Goal: Task Accomplishment & Management: Complete application form

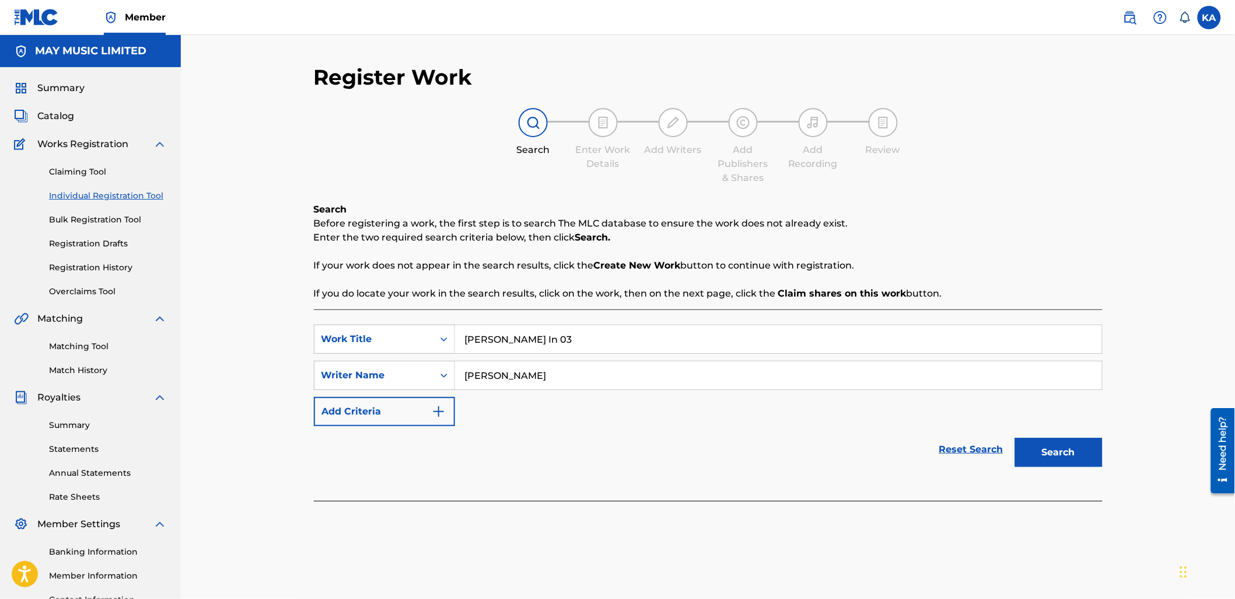
type input "[PERSON_NAME]"
click at [1015, 438] on button "Search" at bounding box center [1059, 452] width 88 height 29
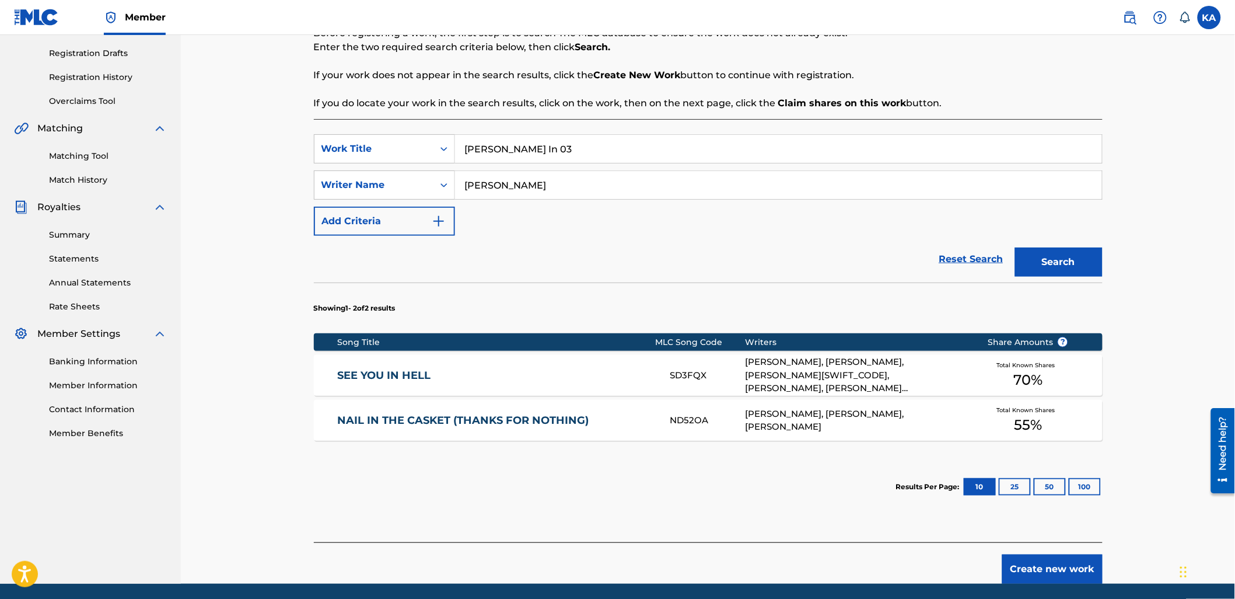
scroll to position [194, 0]
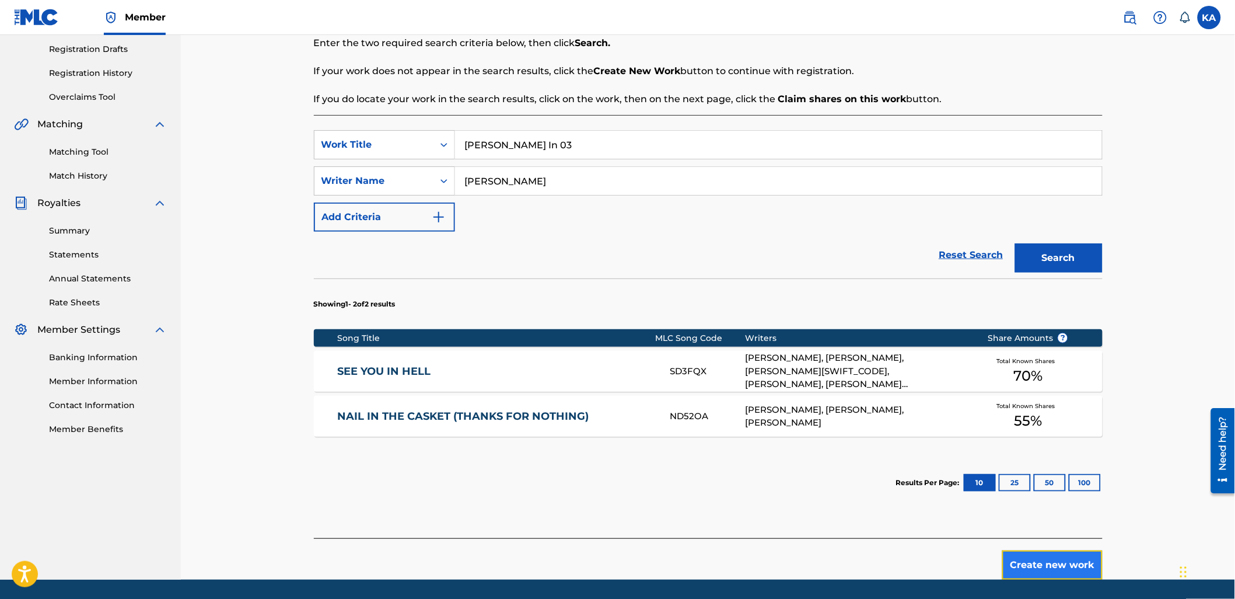
click at [1050, 564] on button "Create new work" at bounding box center [1052, 564] width 100 height 29
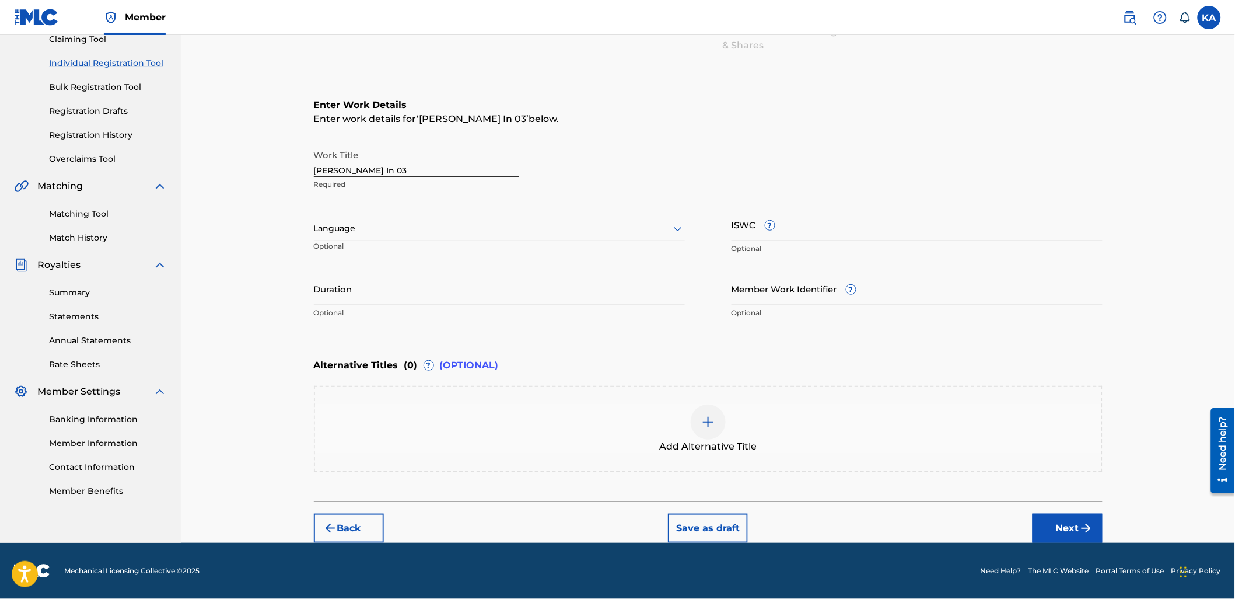
scroll to position [131, 0]
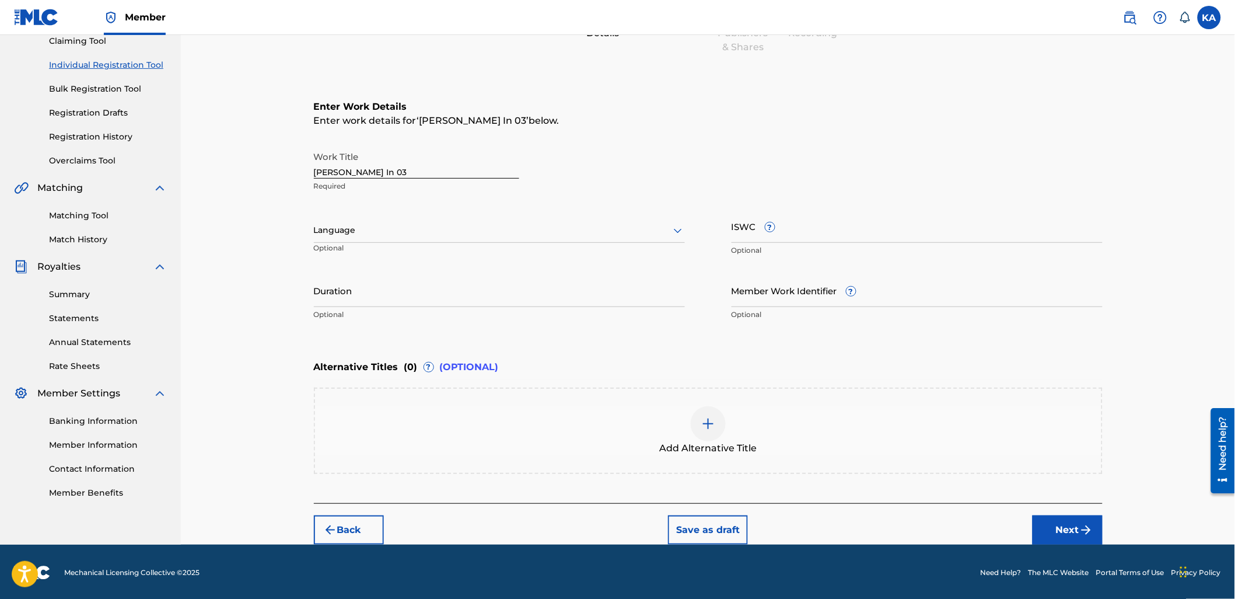
click at [428, 234] on div at bounding box center [499, 230] width 371 height 15
click at [427, 253] on div "English" at bounding box center [500, 256] width 370 height 26
click at [743, 223] on input "ISWC ?" at bounding box center [917, 225] width 371 height 33
paste input "T-320.353.891-0"
type input "T-320.353.891-0"
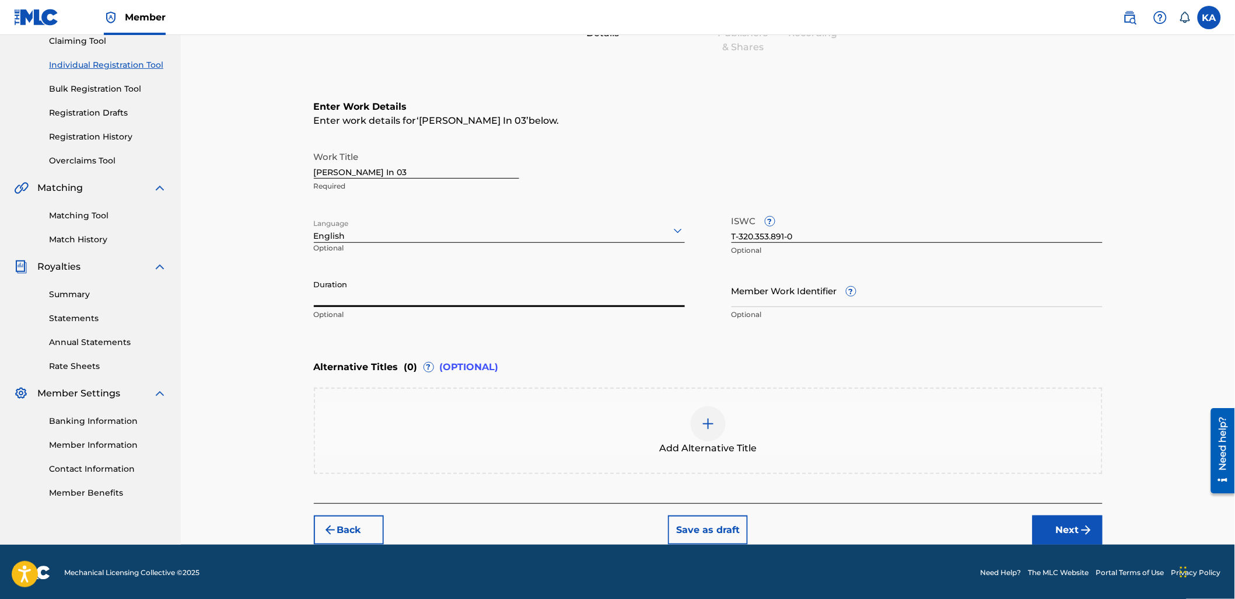
click at [485, 295] on input "Duration" at bounding box center [499, 290] width 371 height 33
type input "02:21"
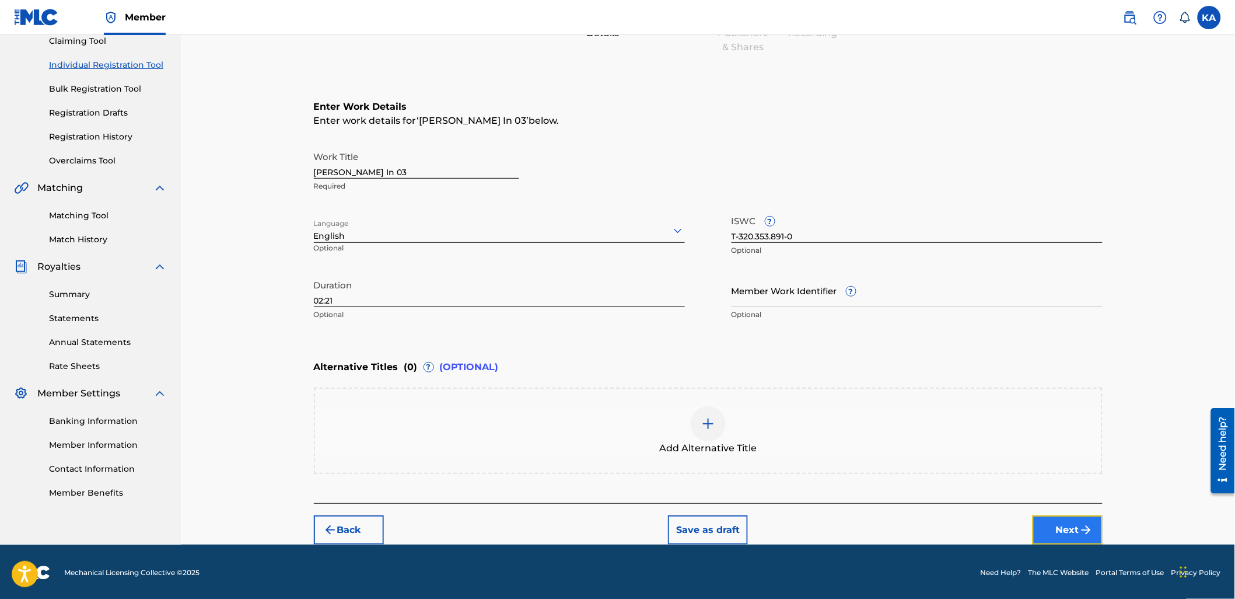
click at [1039, 526] on button "Next" at bounding box center [1068, 529] width 70 height 29
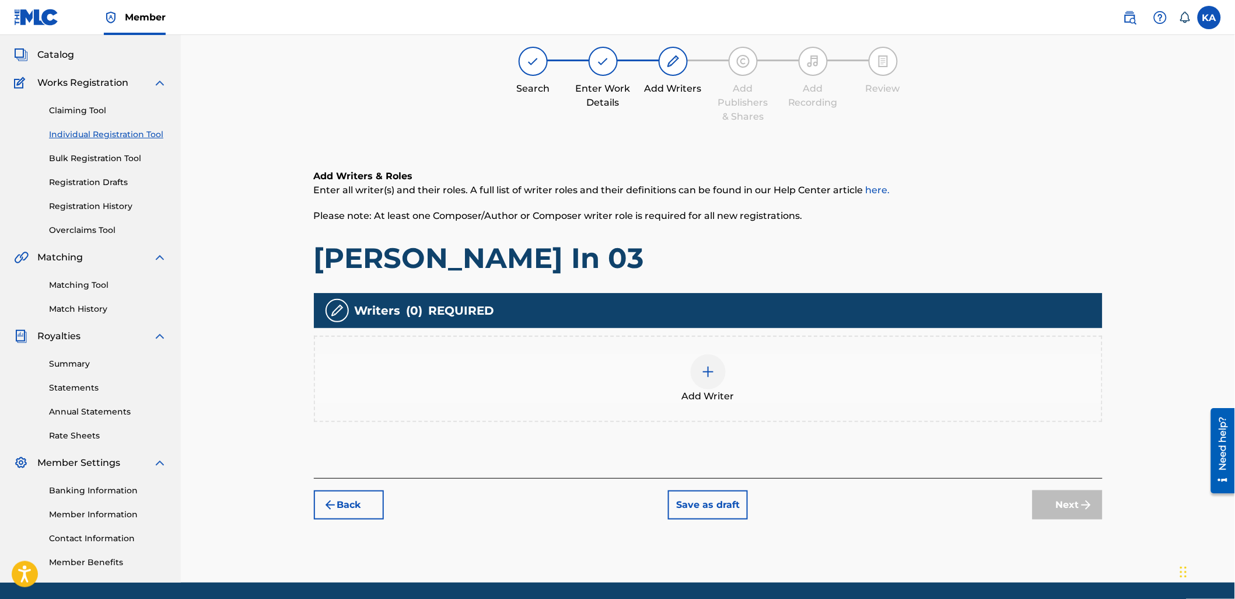
scroll to position [53, 0]
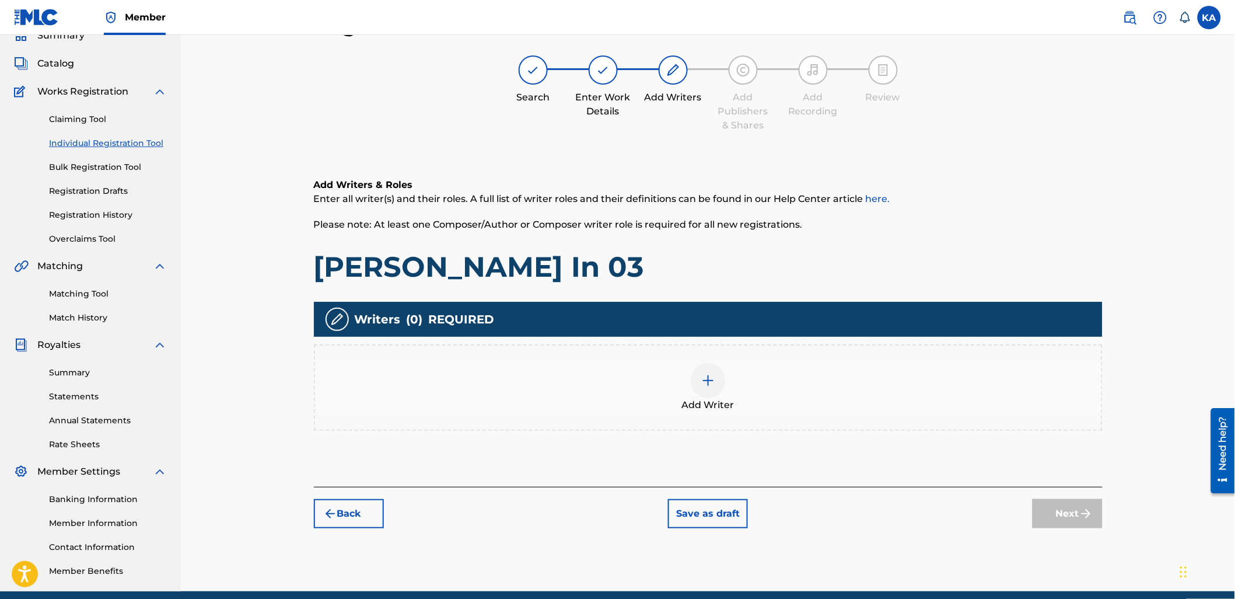
click at [613, 383] on div "Add Writer" at bounding box center [708, 387] width 787 height 49
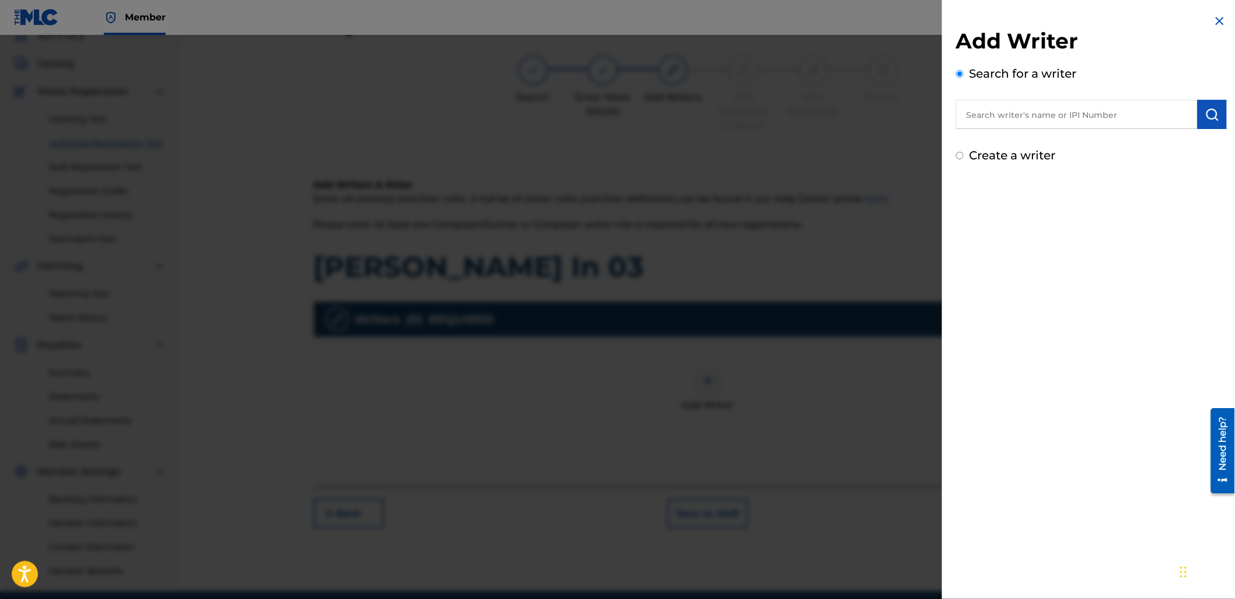
click at [977, 118] on input "text" at bounding box center [1077, 114] width 242 height 29
paste input "862595893"
click at [1001, 113] on input "862595893" at bounding box center [1077, 114] width 242 height 29
click at [981, 115] on input "862595893" at bounding box center [1077, 114] width 242 height 29
click at [1001, 113] on input "862595893" at bounding box center [1077, 114] width 242 height 29
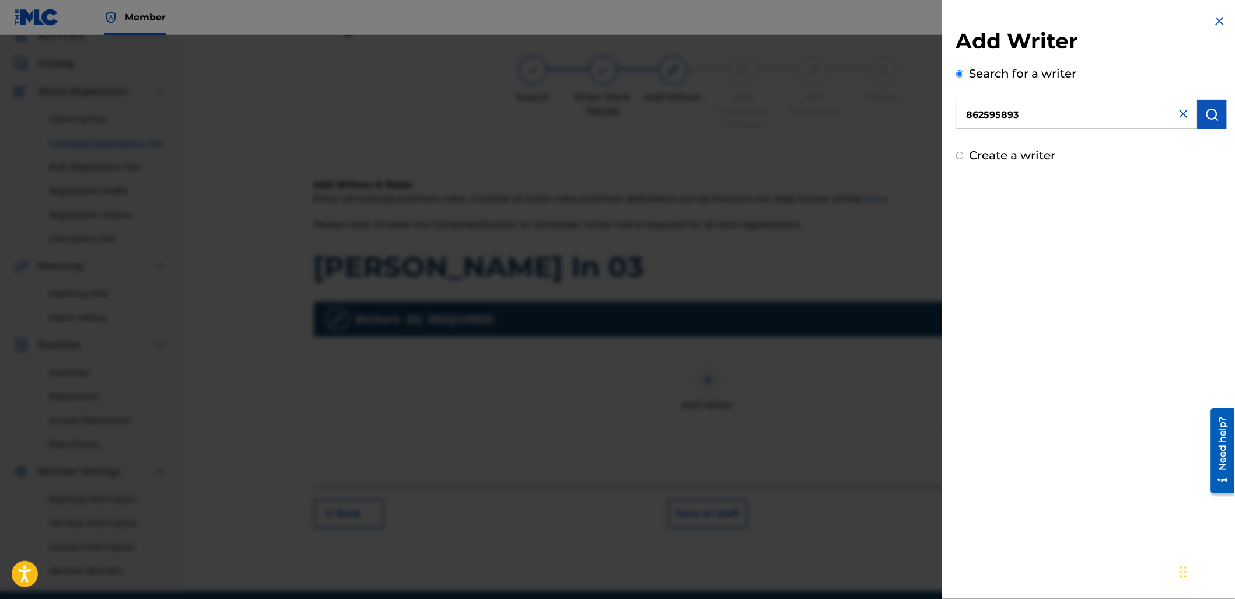
click at [956, 114] on input "862595893" at bounding box center [1077, 114] width 242 height 29
type input "00862595893"
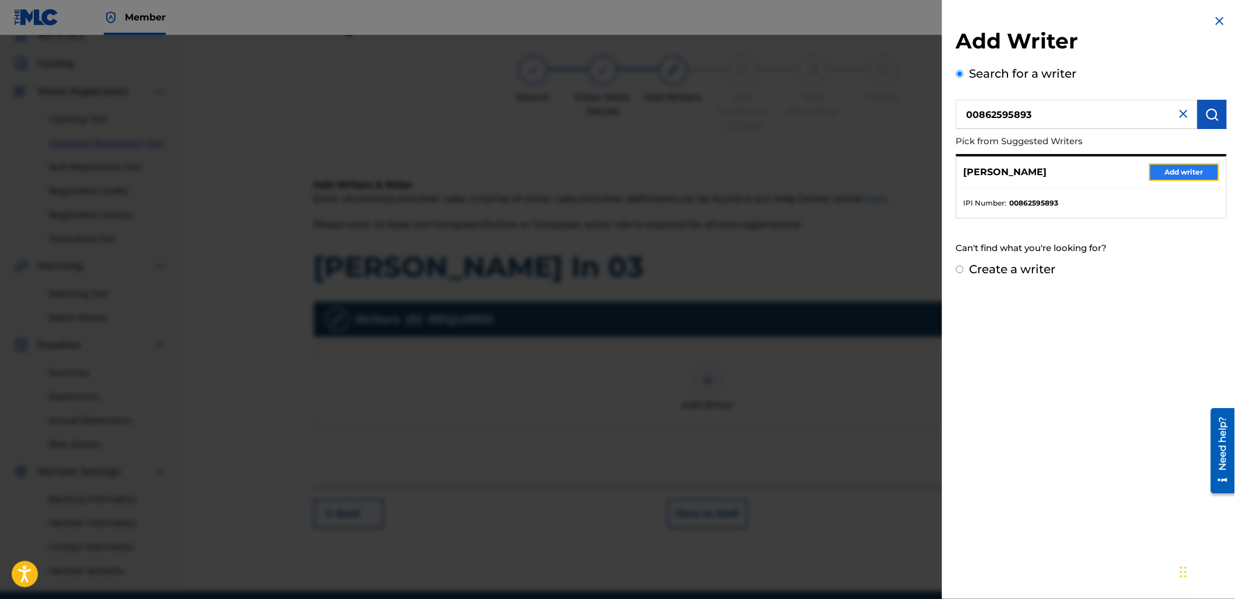
click at [1183, 167] on button "Add writer" at bounding box center [1184, 172] width 70 height 18
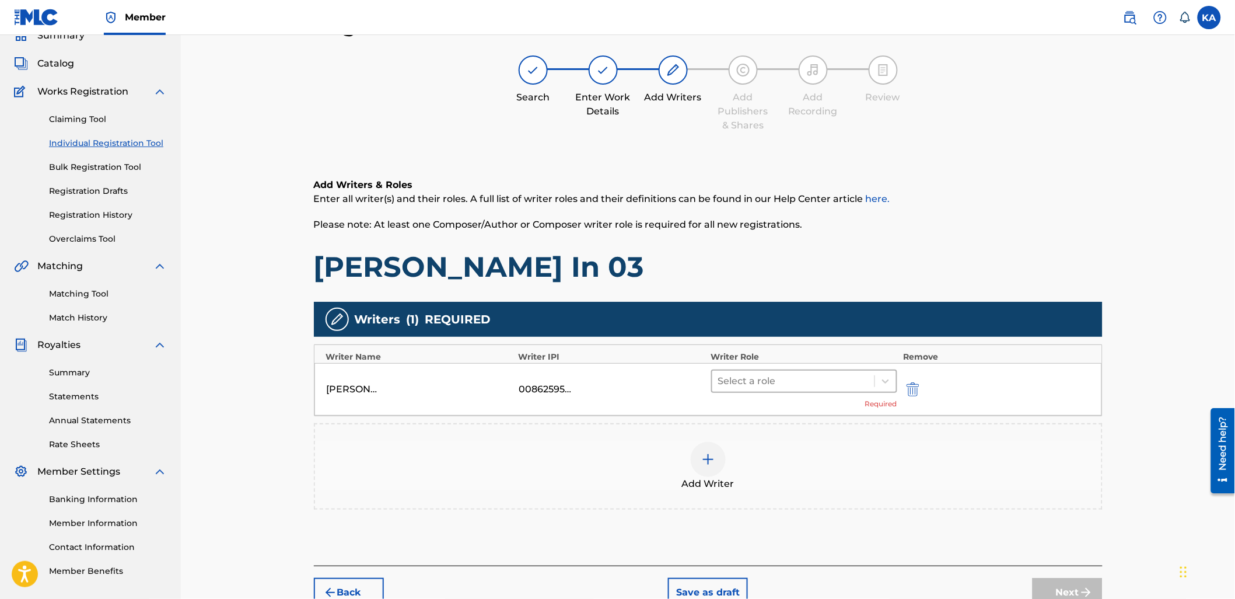
click at [719, 391] on div "Select a role" at bounding box center [804, 380] width 187 height 23
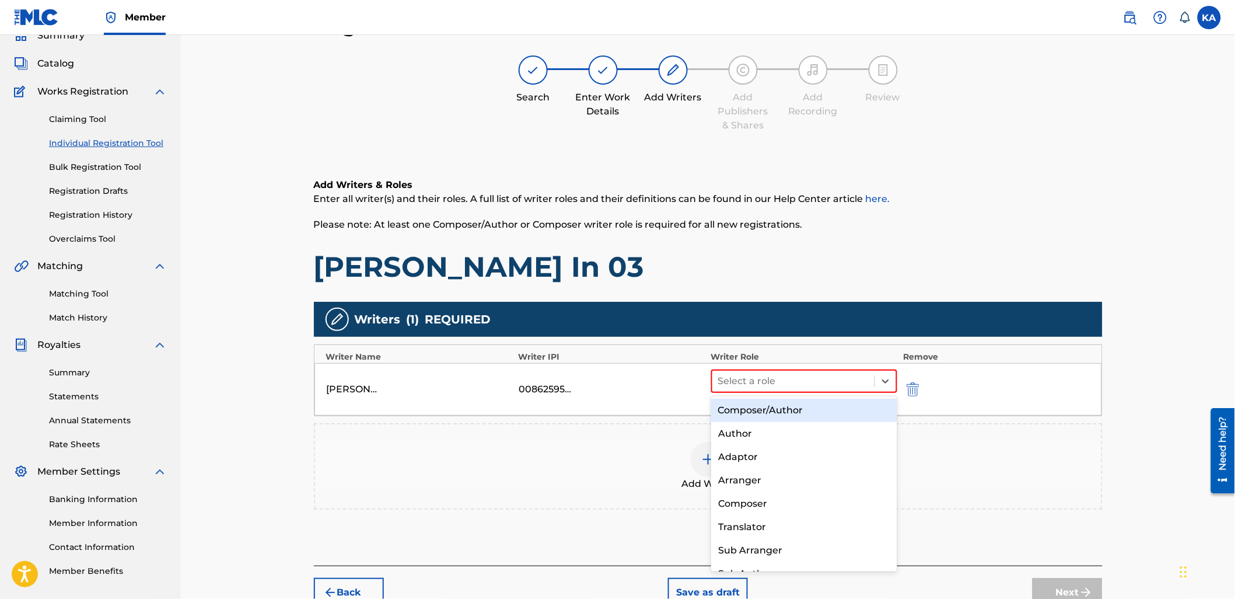
click at [742, 418] on div "Composer/Author" at bounding box center [804, 410] width 186 height 23
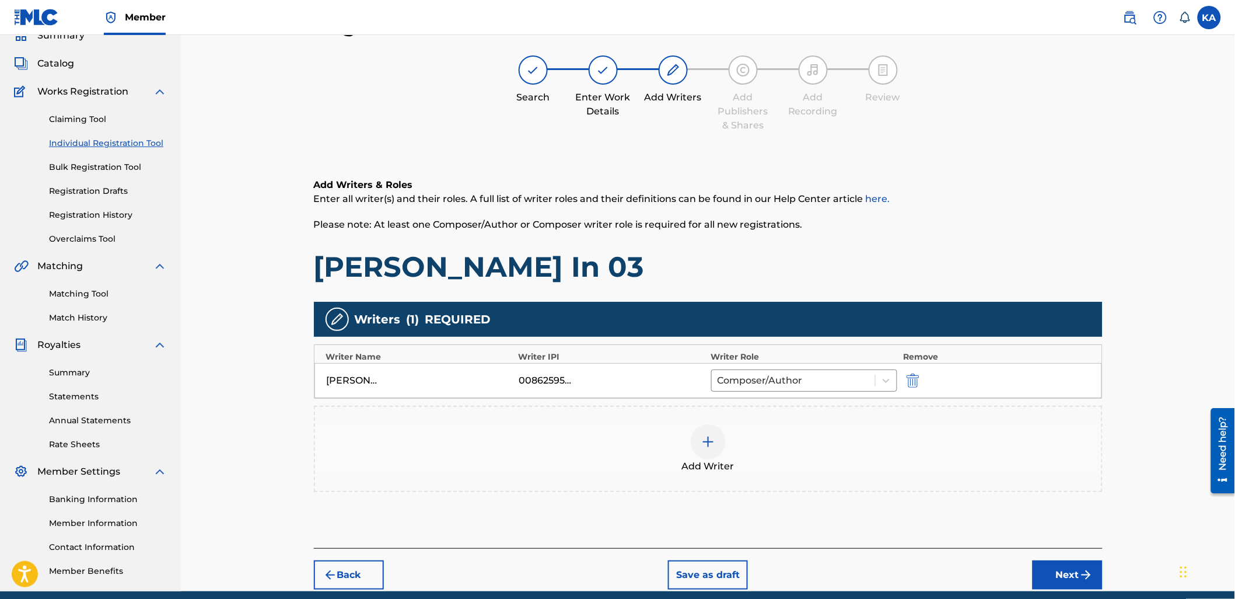
click at [710, 442] on img at bounding box center [708, 442] width 14 height 14
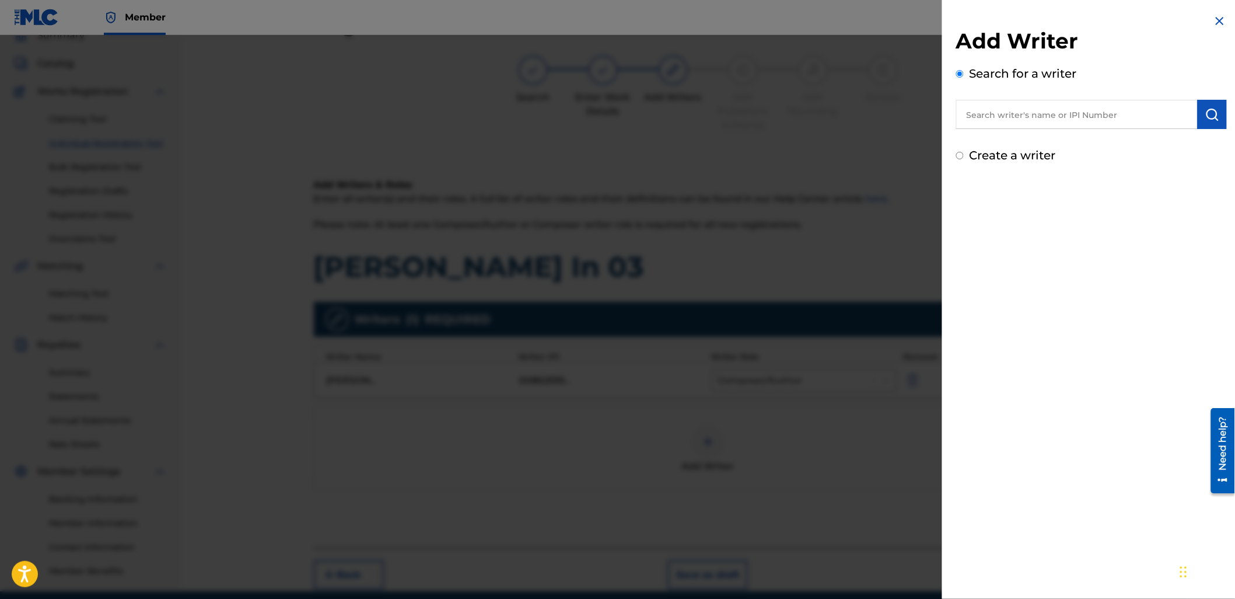
click at [1022, 118] on input "text" at bounding box center [1077, 114] width 242 height 29
paste input "1067924926"
type input "01067924926"
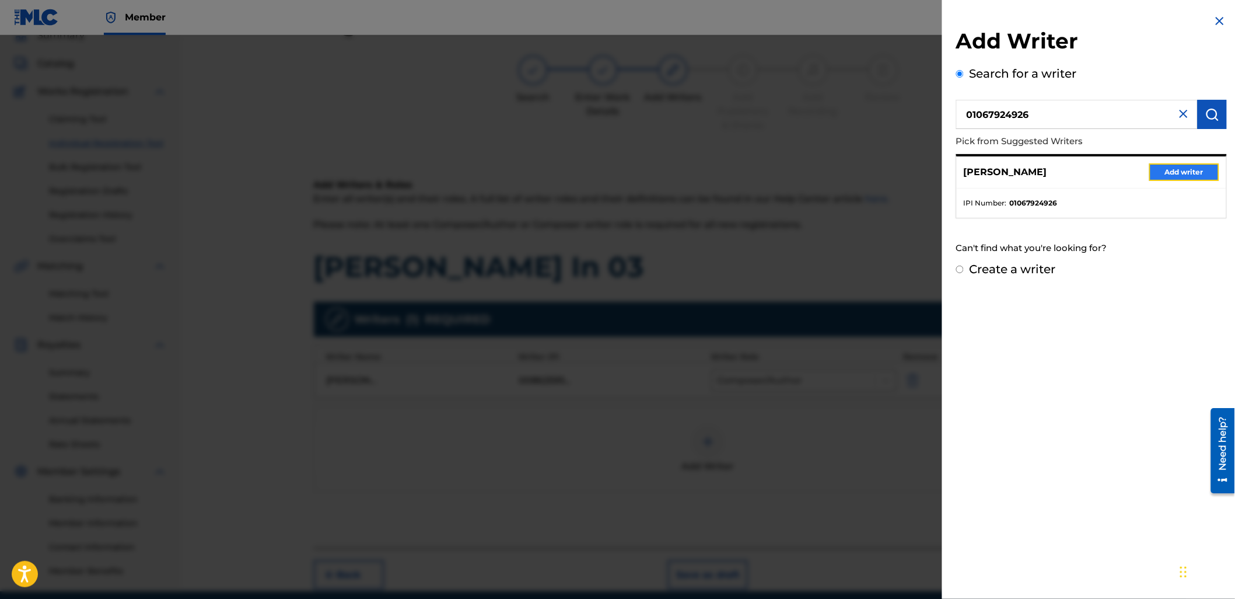
drag, startPoint x: 1207, startPoint y: 171, endPoint x: 1085, endPoint y: 208, distance: 127.0
click at [1205, 170] on button "Add writer" at bounding box center [1184, 172] width 70 height 18
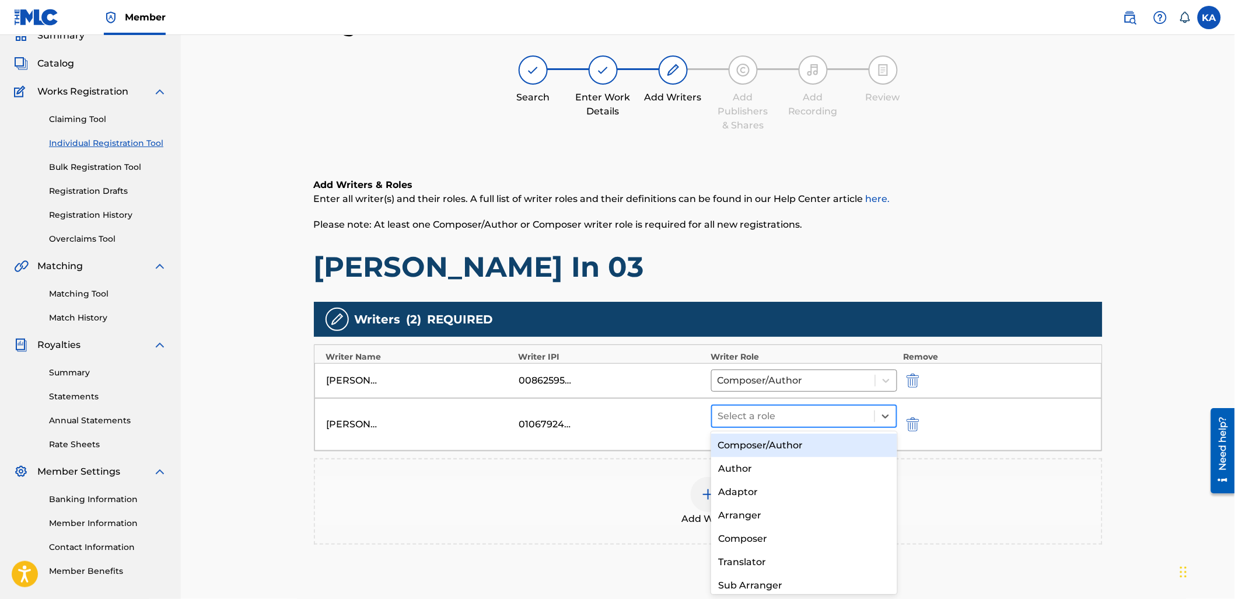
click at [774, 410] on div at bounding box center [793, 416] width 151 height 16
click at [785, 445] on div "Composer/Author" at bounding box center [804, 445] width 186 height 23
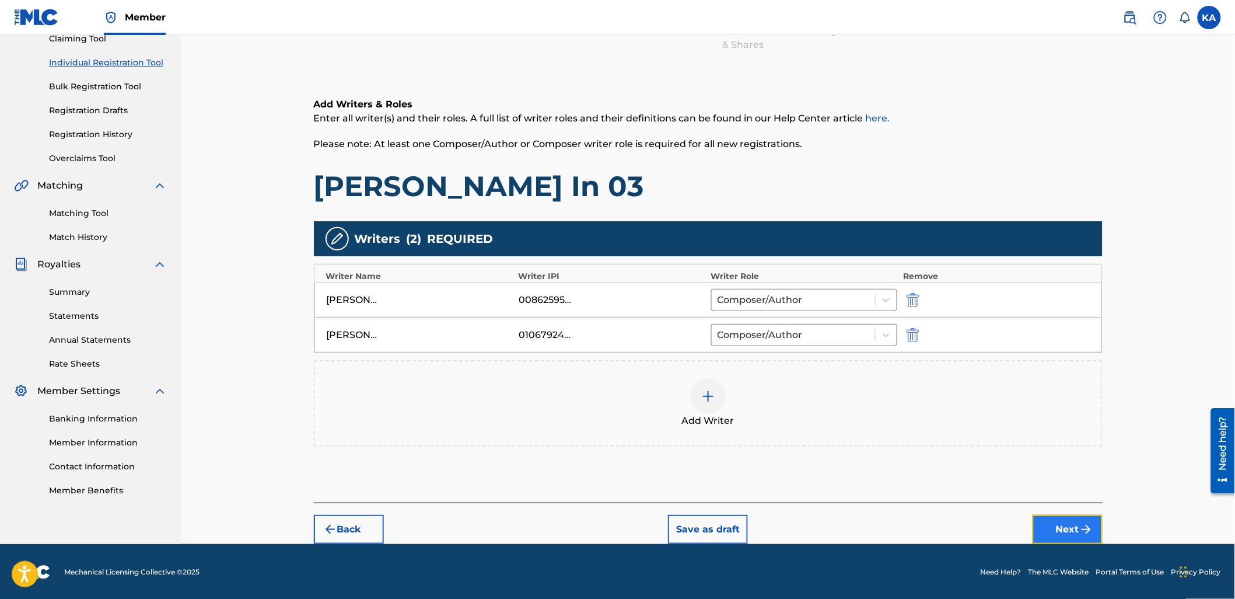
click at [1054, 515] on button "Next" at bounding box center [1068, 529] width 70 height 29
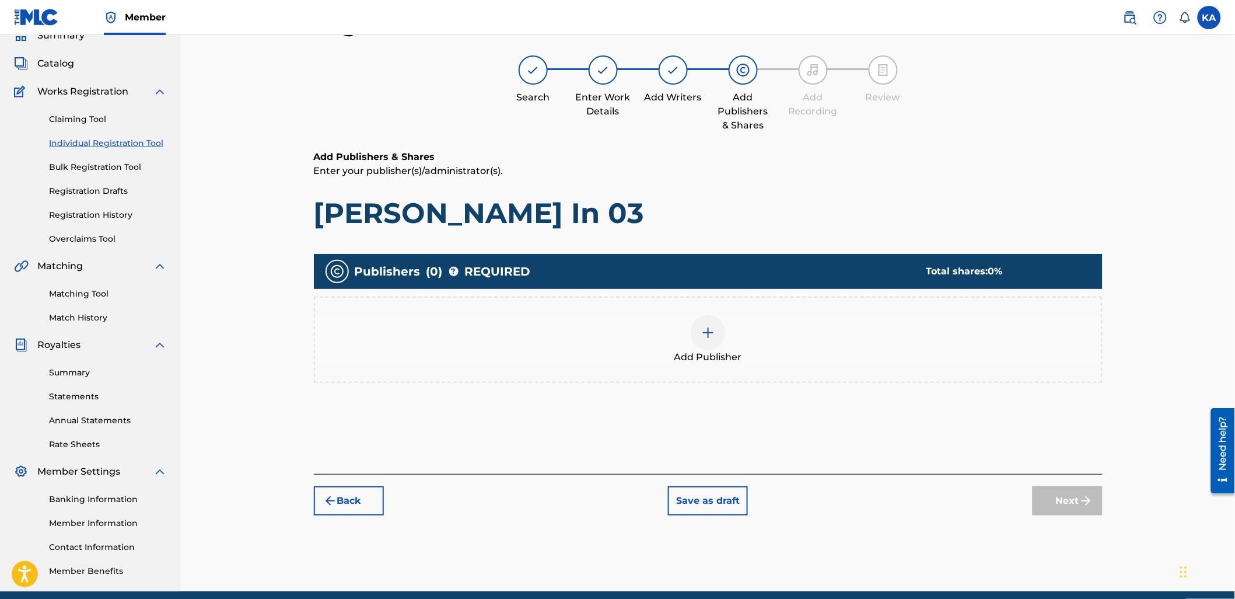
click at [761, 366] on div "Add Publisher" at bounding box center [708, 339] width 789 height 86
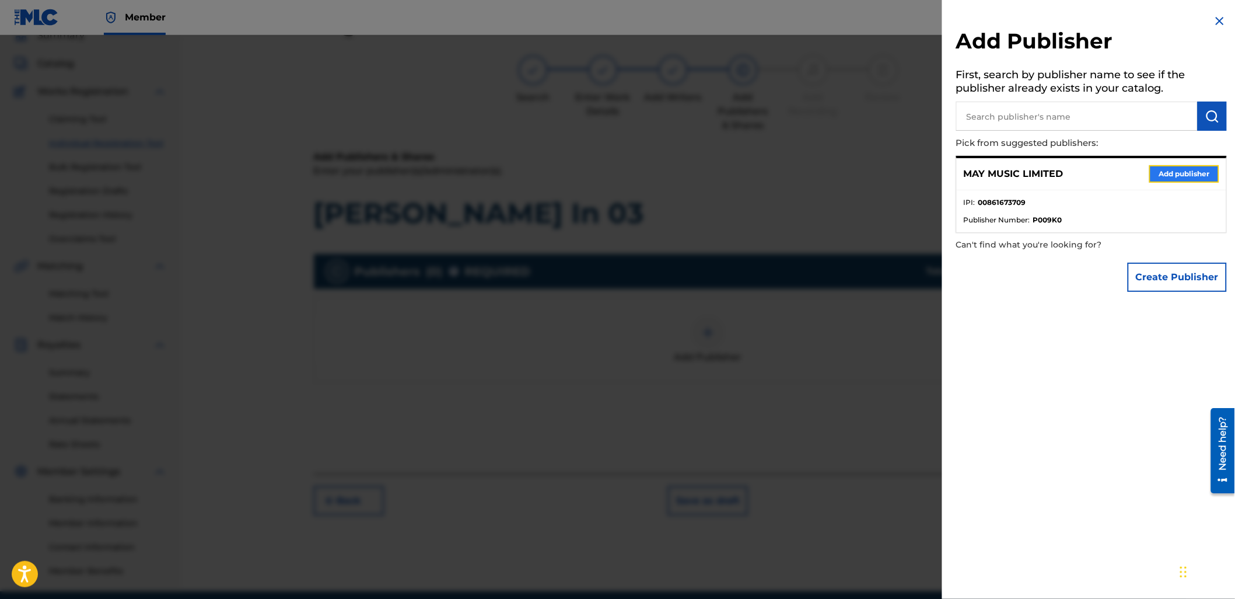
click at [1184, 166] on button "Add publisher" at bounding box center [1184, 174] width 70 height 18
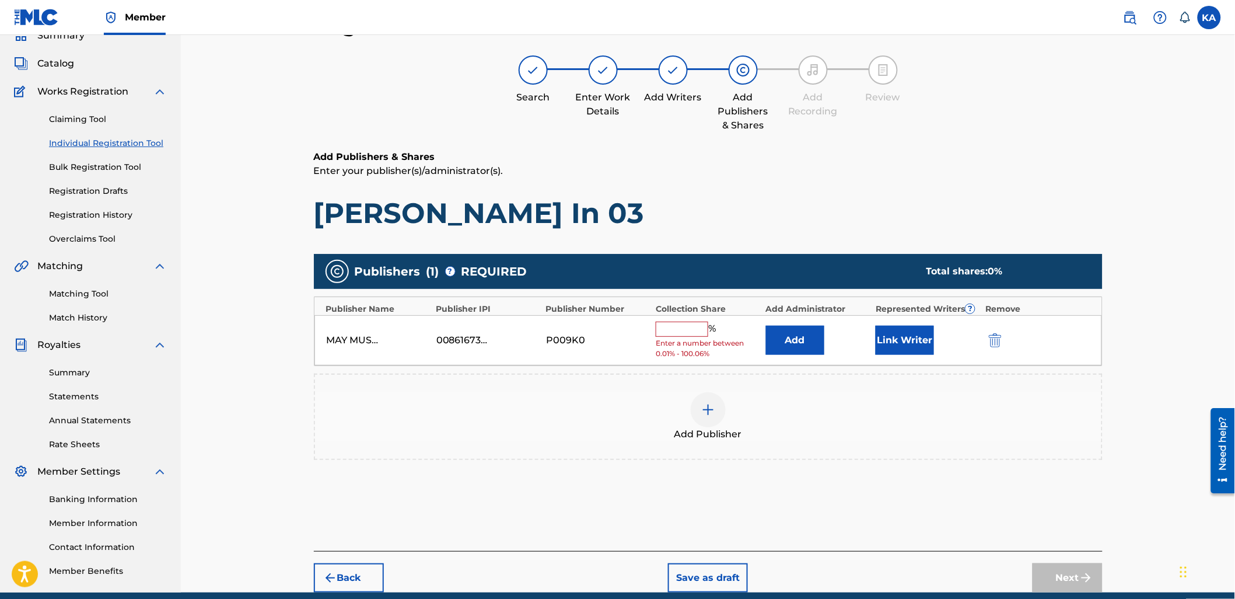
click at [684, 327] on input "text" at bounding box center [682, 329] width 53 height 15
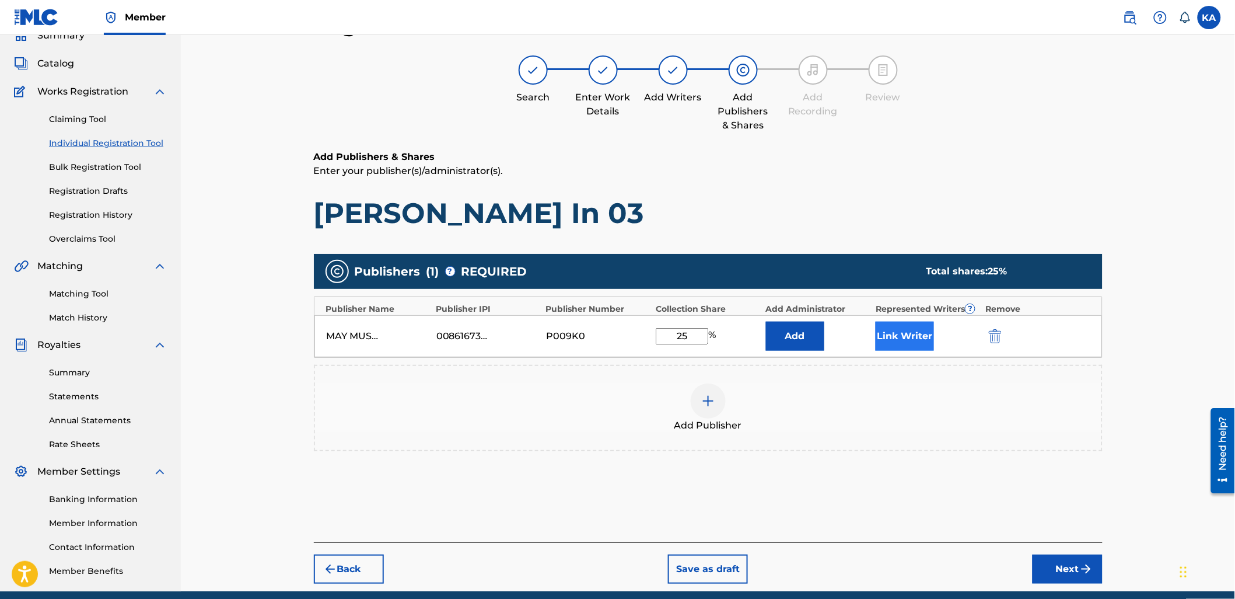
type input "25"
click at [920, 340] on button "Link Writer" at bounding box center [905, 336] width 58 height 29
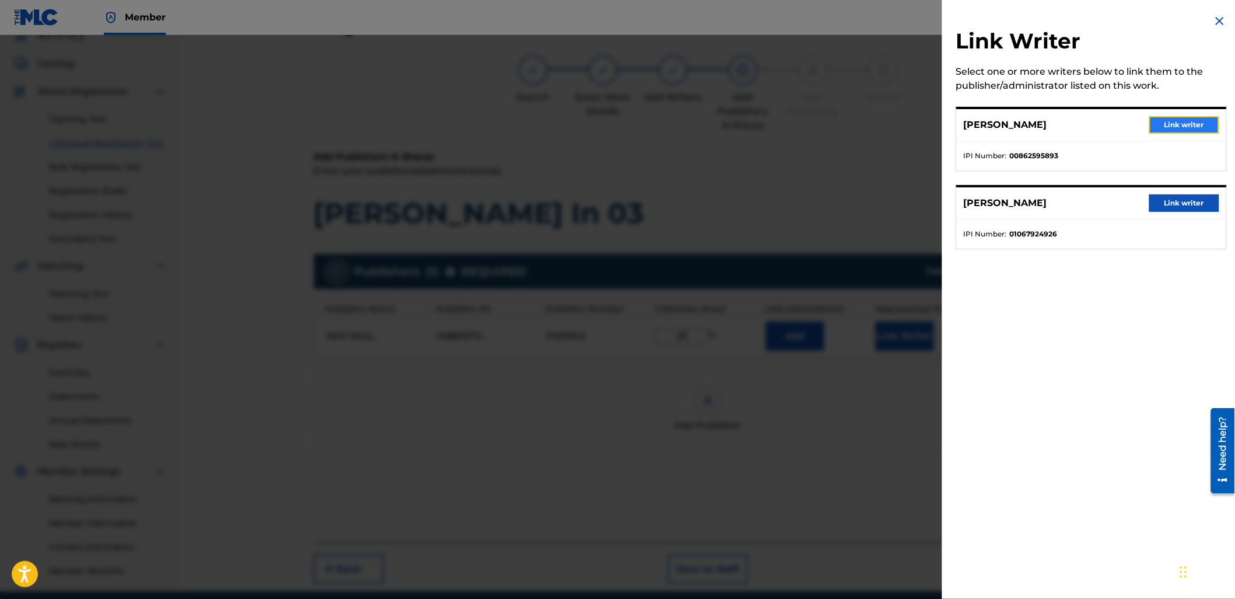
click at [1162, 124] on button "Link writer" at bounding box center [1184, 125] width 70 height 18
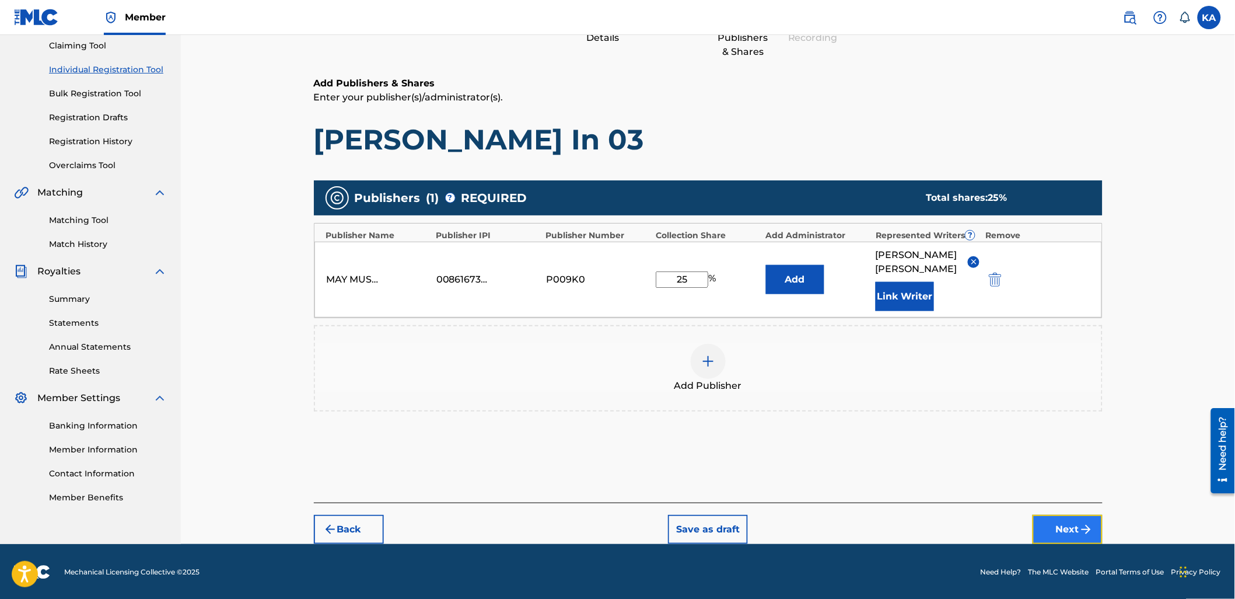
click at [1060, 522] on button "Next" at bounding box center [1068, 529] width 70 height 29
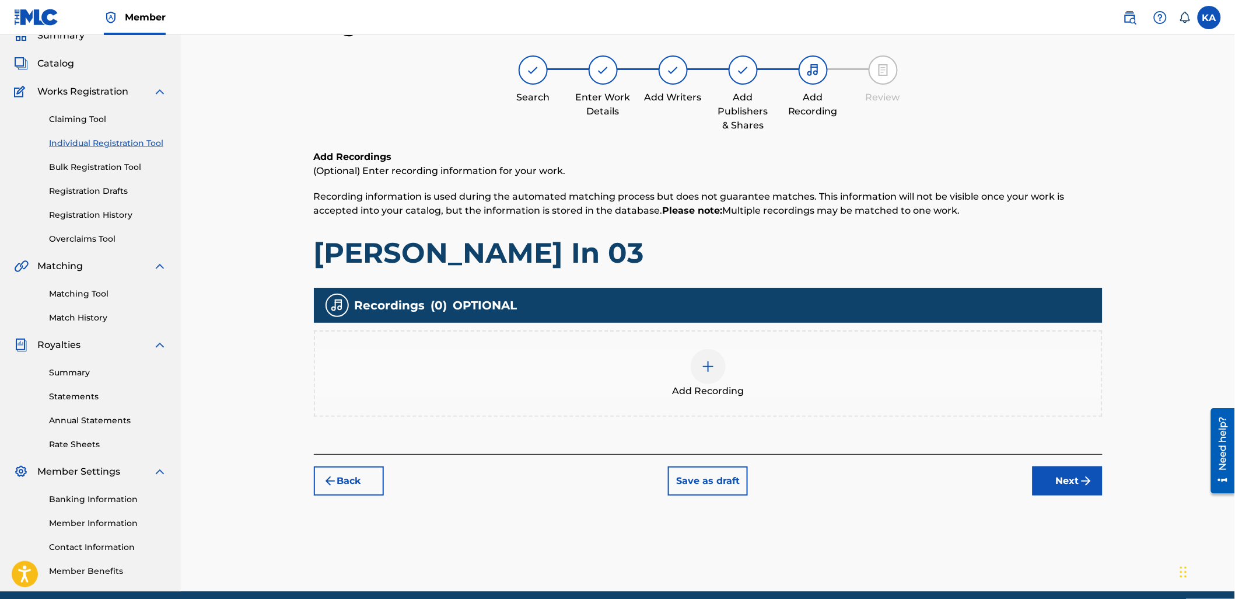
click at [658, 377] on div "Add Recording" at bounding box center [708, 373] width 787 height 49
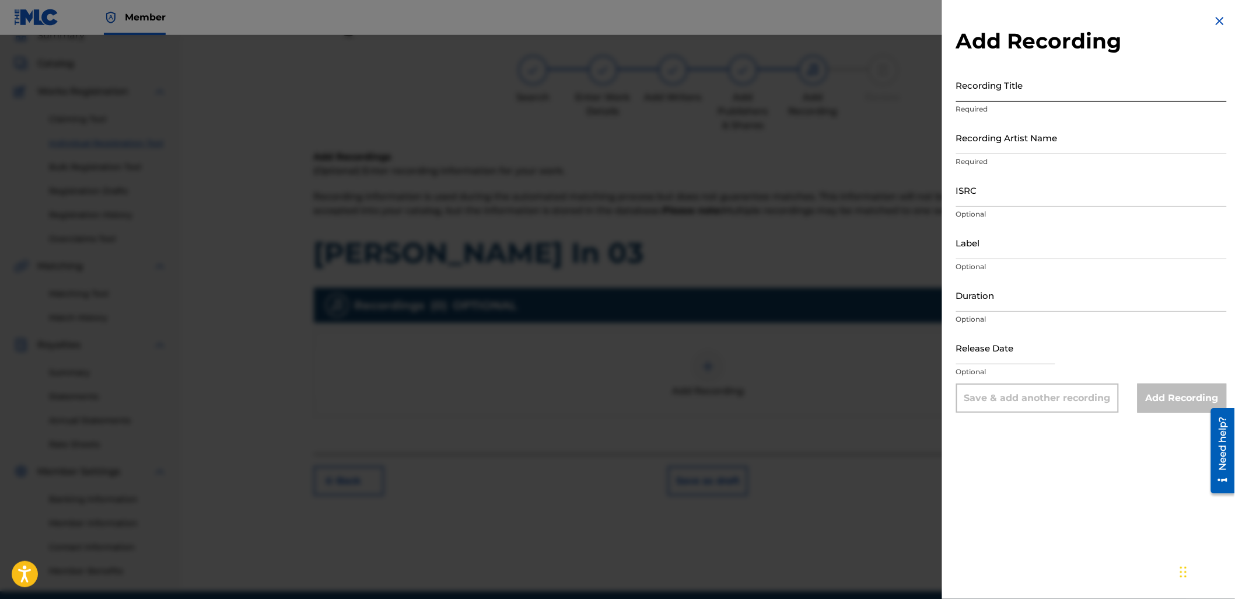
click at [1008, 83] on input "Recording Title" at bounding box center [1091, 84] width 271 height 33
type input "[PERSON_NAME] In 03"
click at [1001, 142] on input "Recording Artist Name" at bounding box center [1091, 137] width 271 height 33
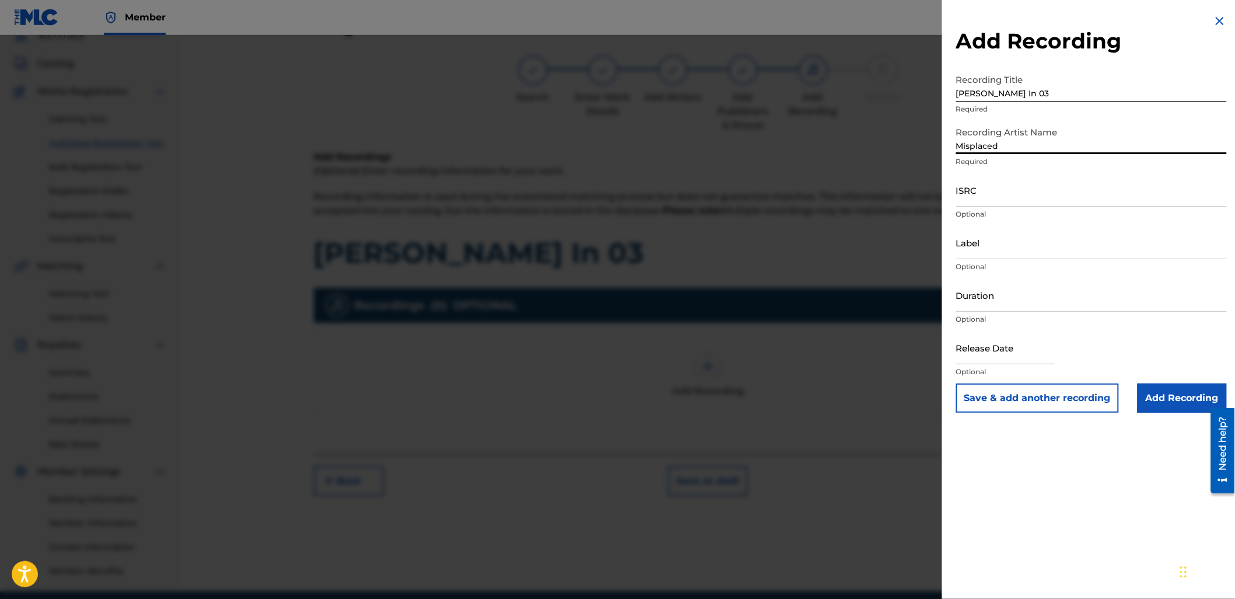
type input "Misplaced"
click at [1008, 193] on input "ISRC" at bounding box center [1091, 189] width 271 height 33
paste input "QMFME2288502"
type input "QMFME2288502"
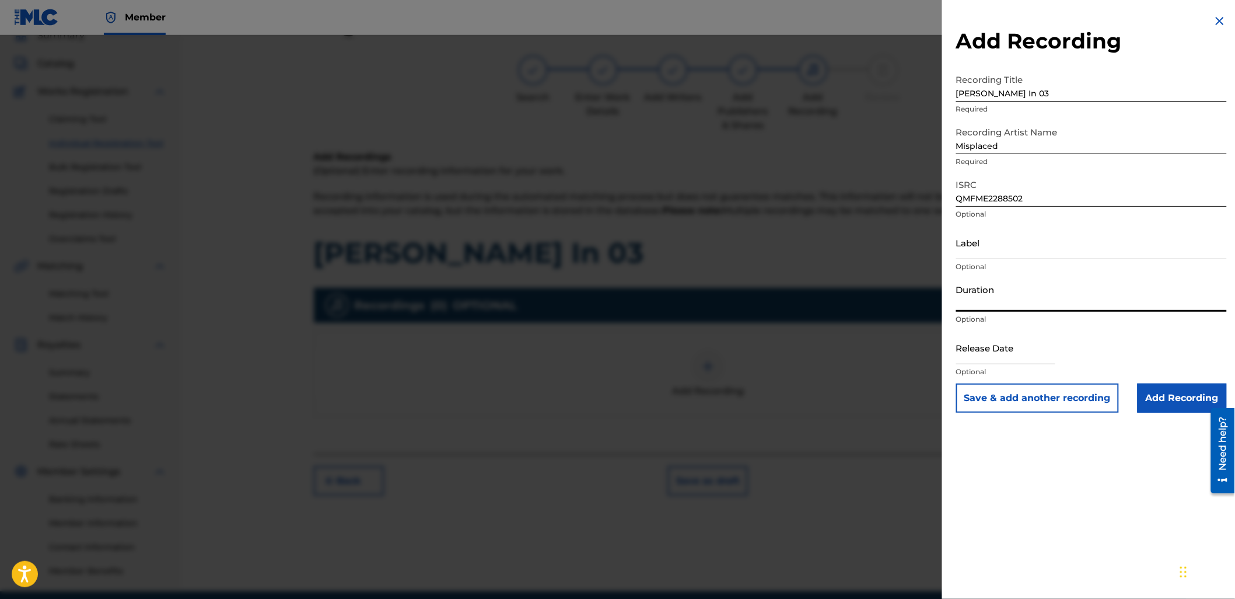
click at [1008, 296] on input "Duration" at bounding box center [1091, 294] width 271 height 33
type input "02:21"
click at [1169, 391] on input "Add Recording" at bounding box center [1182, 397] width 89 height 29
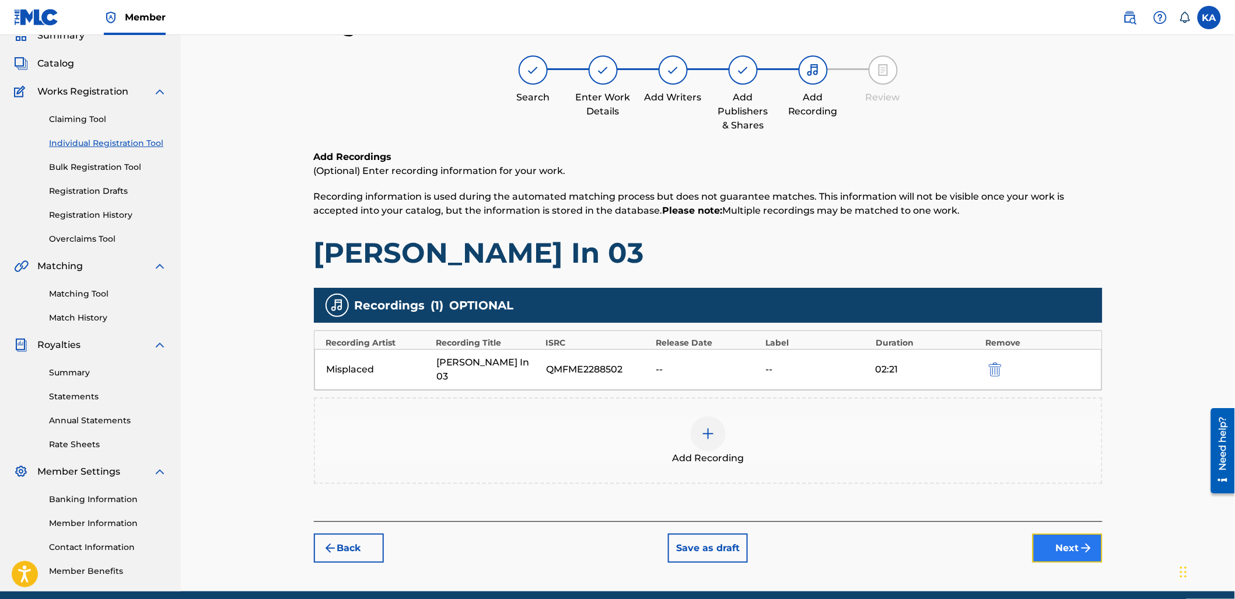
click at [1058, 533] on button "Next" at bounding box center [1068, 547] width 70 height 29
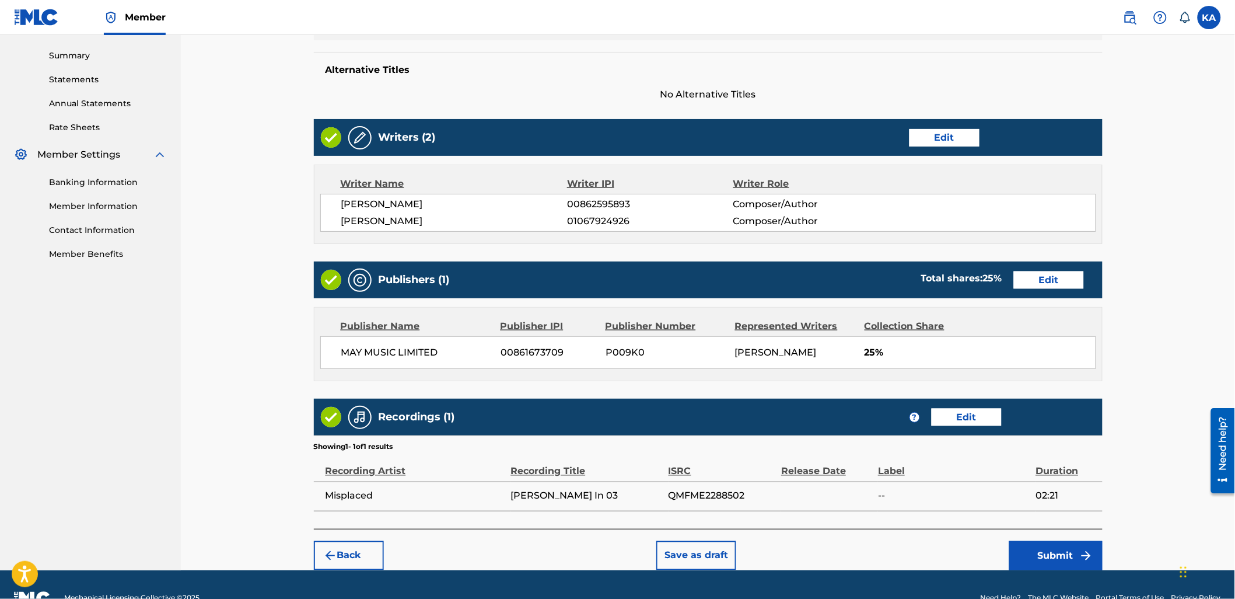
scroll to position [411, 0]
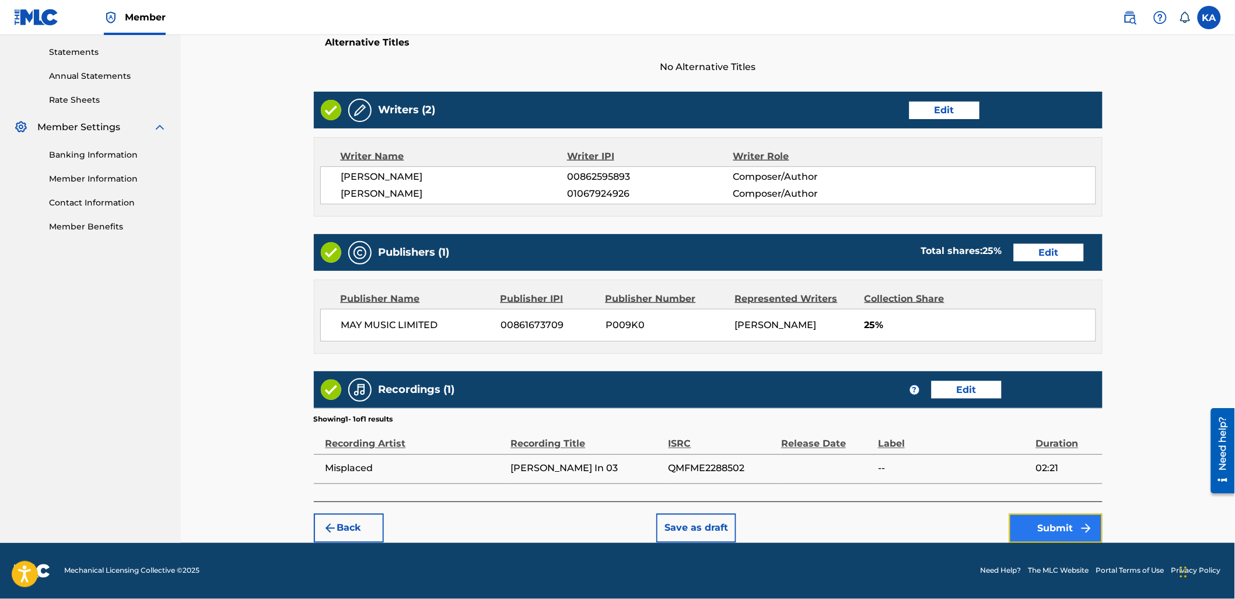
click at [1072, 534] on button "Submit" at bounding box center [1055, 527] width 93 height 29
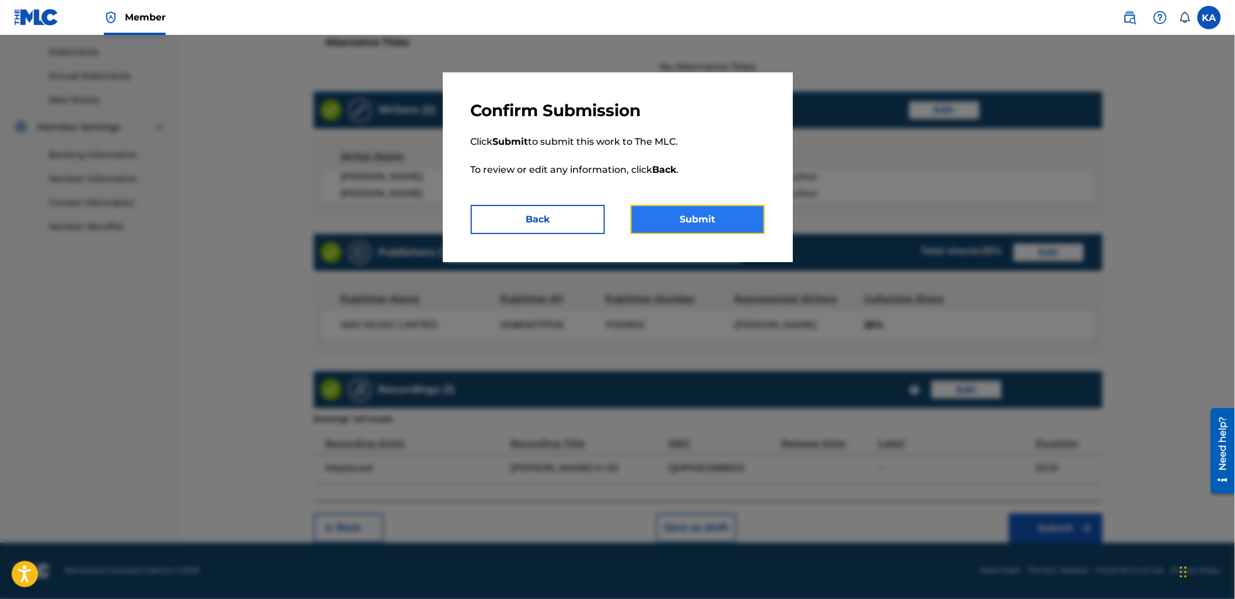
click at [660, 218] on button "Submit" at bounding box center [698, 219] width 134 height 29
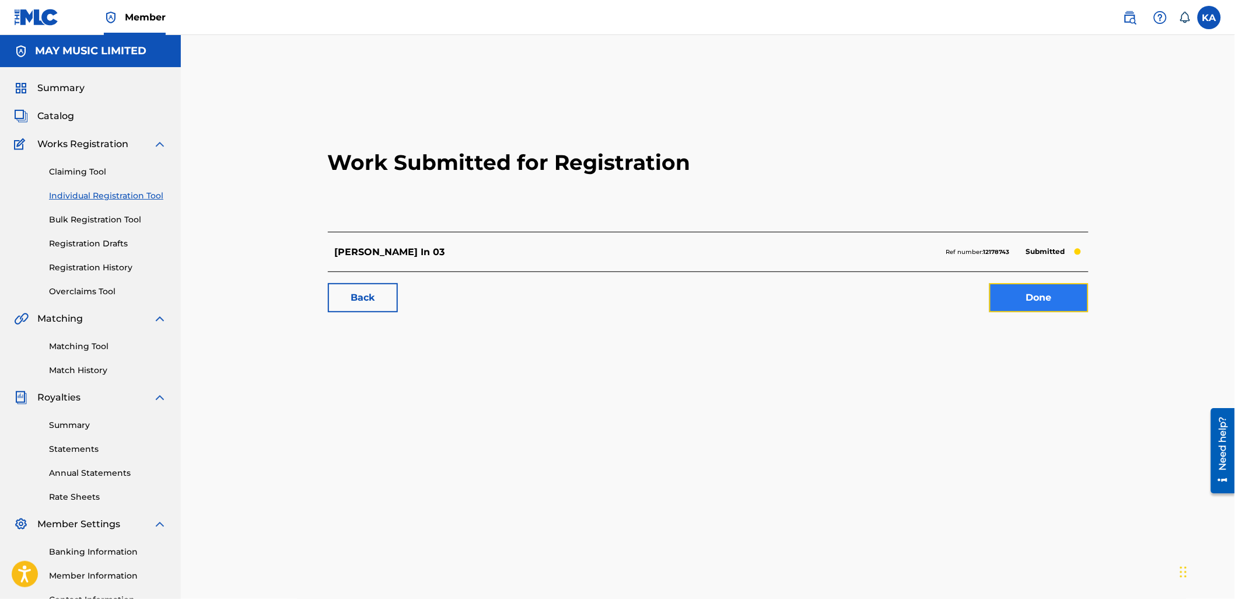
click at [1036, 288] on link "Done" at bounding box center [1039, 297] width 99 height 29
